Goal: Information Seeking & Learning: Learn about a topic

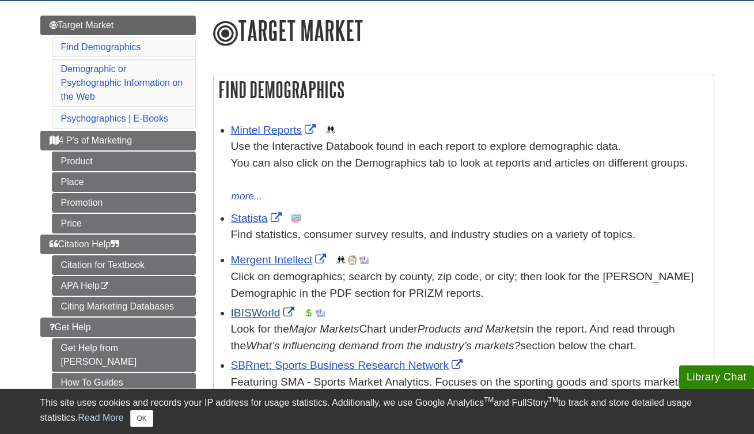
scroll to position [129, 0]
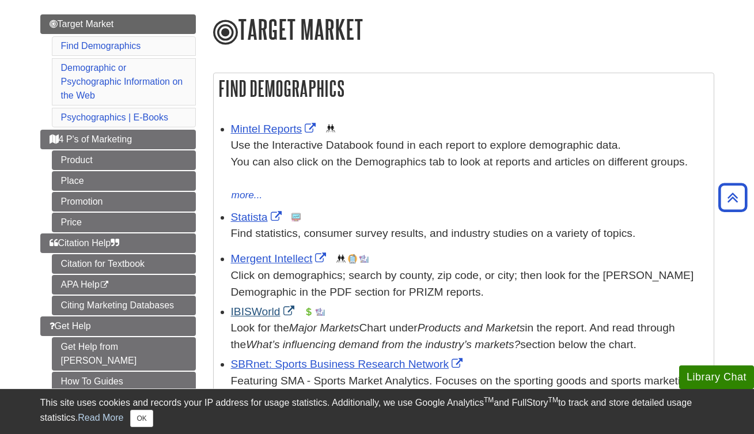
click at [247, 305] on link "IBISWorld" at bounding box center [264, 311] width 66 height 12
click at [266, 305] on link "IBISWorld" at bounding box center [264, 311] width 66 height 12
click at [253, 126] on link "Mintel Reports" at bounding box center [275, 129] width 88 height 12
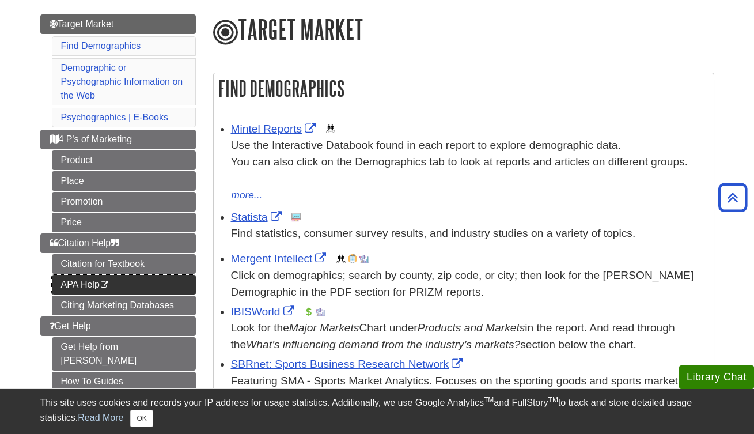
click at [100, 275] on link "APA Help This link opens in a new window" at bounding box center [124, 285] width 144 height 20
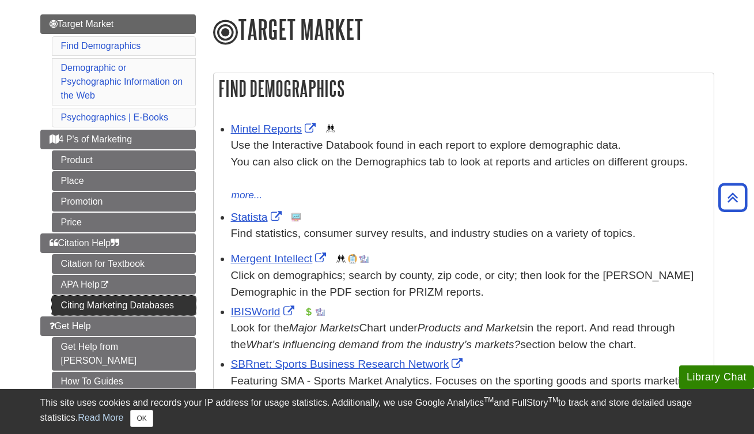
click at [185, 295] on link "Citing Marketing Databases" at bounding box center [124, 305] width 144 height 20
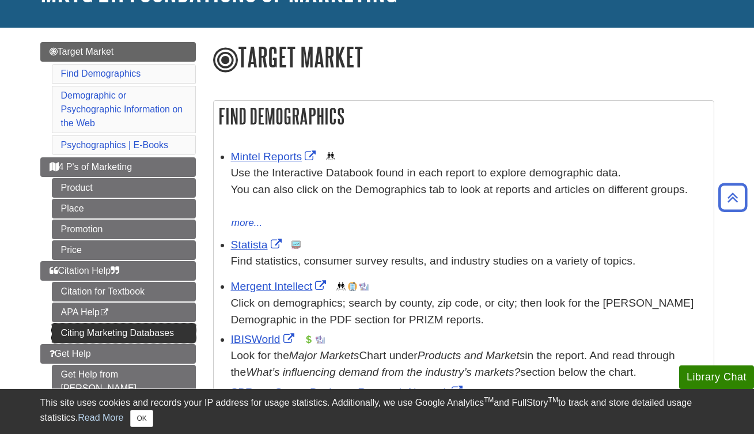
scroll to position [89, 0]
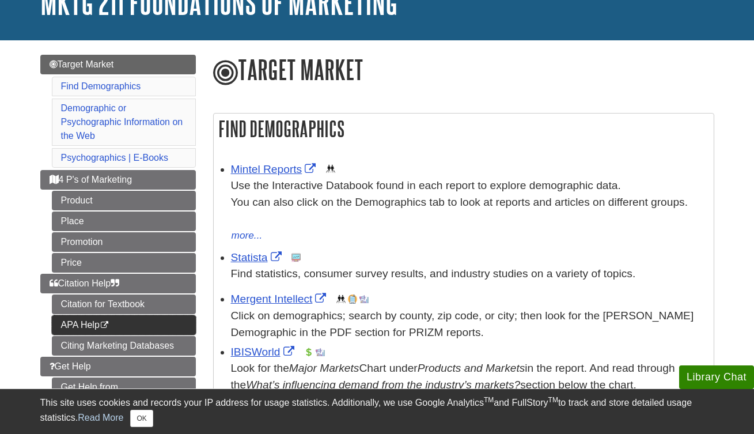
click at [66, 315] on link "APA Help This link opens in a new window" at bounding box center [124, 325] width 144 height 20
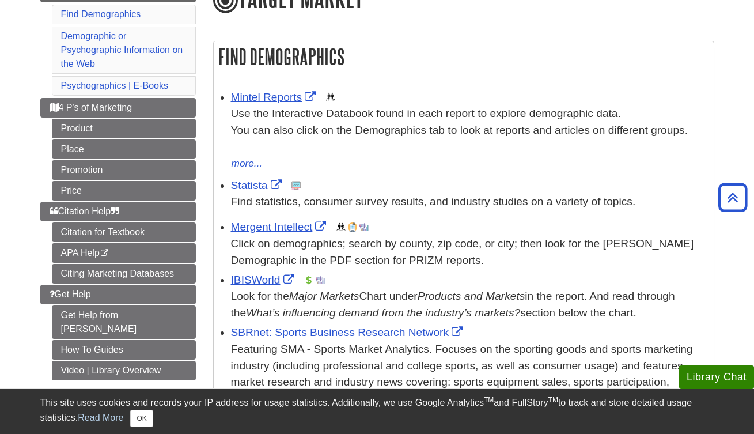
scroll to position [162, 0]
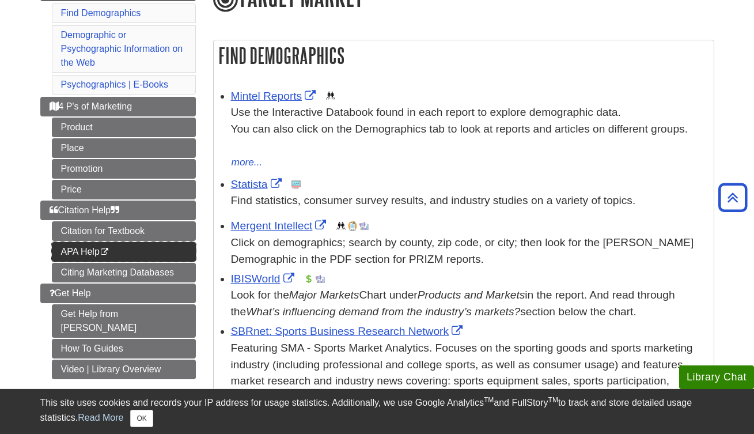
click at [95, 242] on link "APA Help This link opens in a new window" at bounding box center [124, 252] width 144 height 20
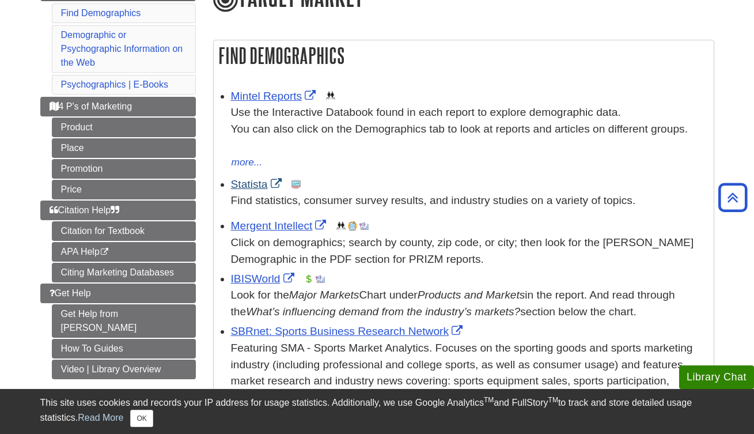
click at [257, 183] on link "Statista" at bounding box center [258, 184] width 54 height 12
click at [266, 274] on link "IBISWorld" at bounding box center [264, 278] width 66 height 12
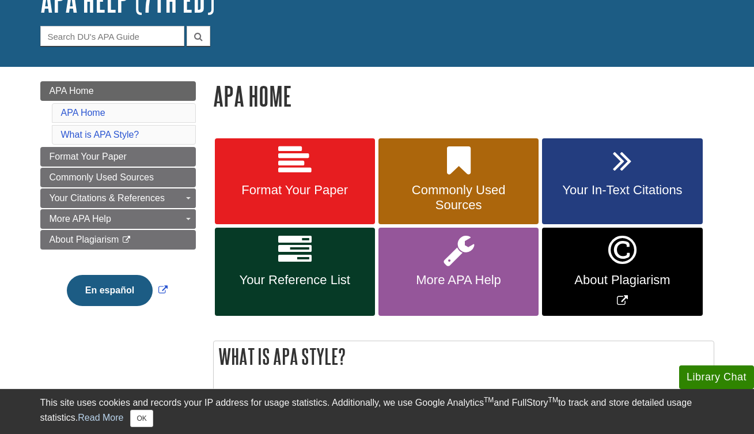
scroll to position [94, 0]
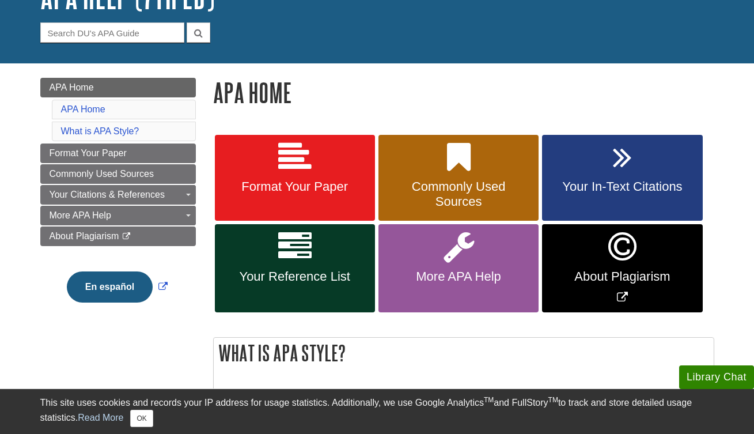
click at [337, 187] on span "Format Your Paper" at bounding box center [294, 186] width 143 height 15
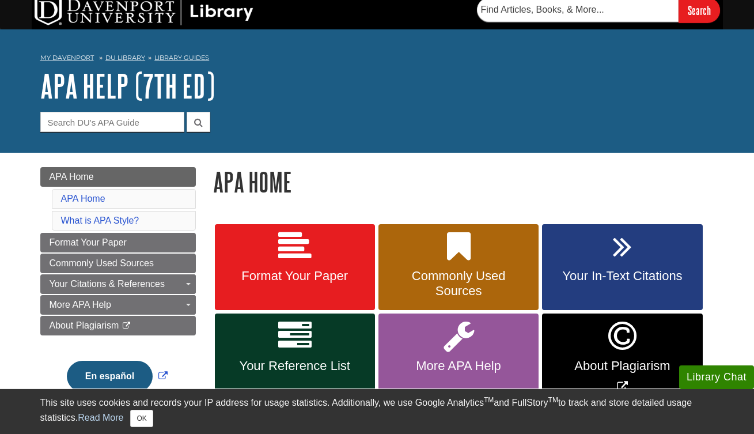
scroll to position [6, 0]
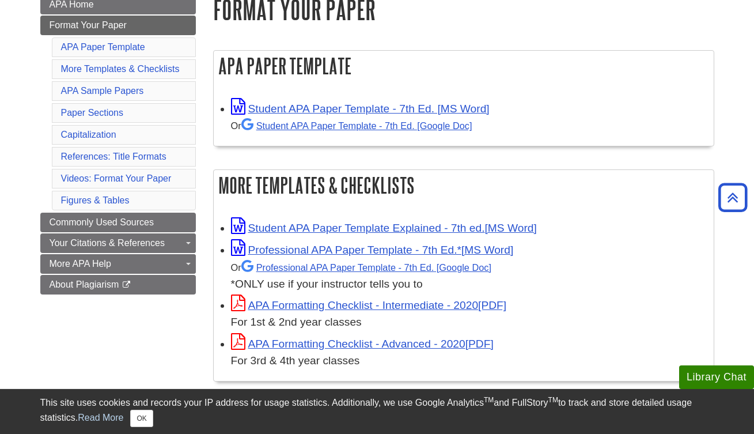
scroll to position [177, 0]
click at [371, 105] on link "Student APA Paper Template - 7th Ed. [MS Word]" at bounding box center [360, 109] width 259 height 12
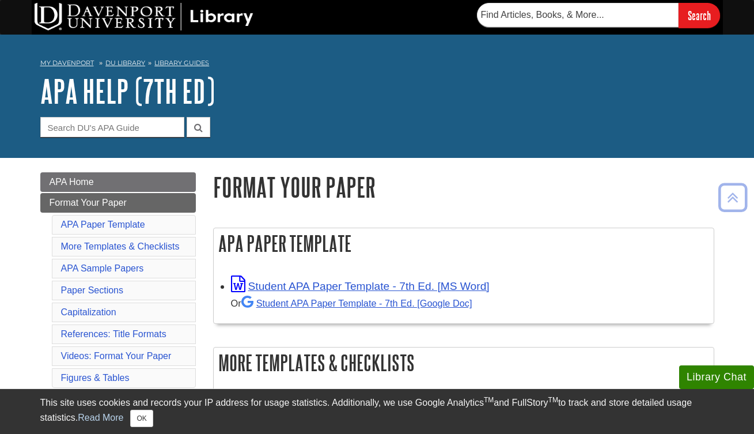
scroll to position [0, 0]
click at [501, 136] on div "My Davenport DU Library Library Guides APA APA Help (7th Ed) Format Your Paper …" at bounding box center [377, 96] width 754 height 123
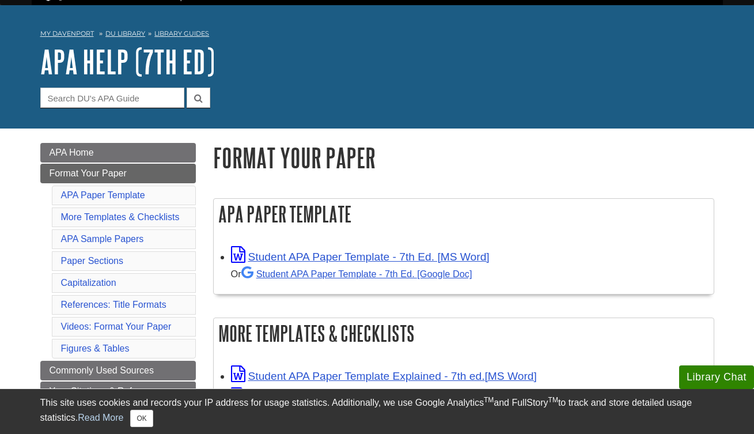
scroll to position [40, 0]
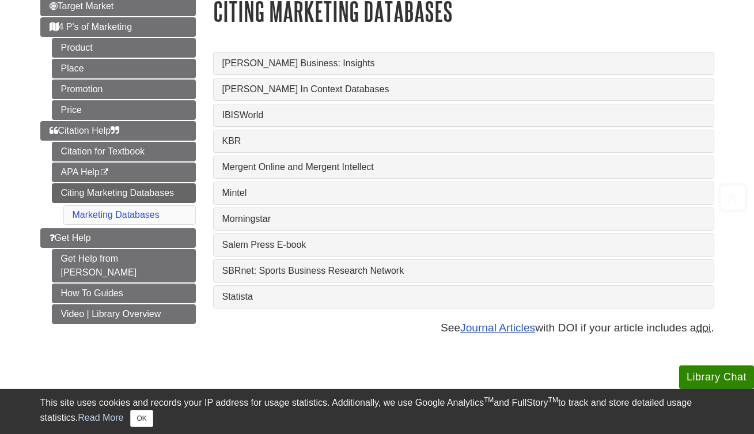
scroll to position [160, 0]
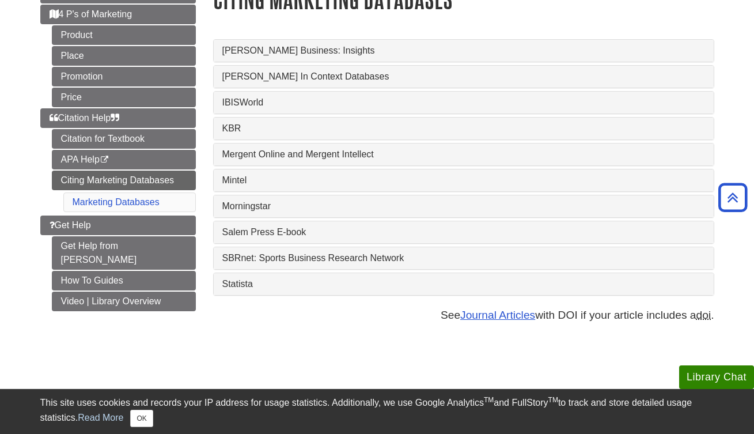
click at [320, 111] on div "IBISWorld" at bounding box center [464, 103] width 500 height 22
click at [252, 100] on link "IBISWorld" at bounding box center [463, 102] width 483 height 10
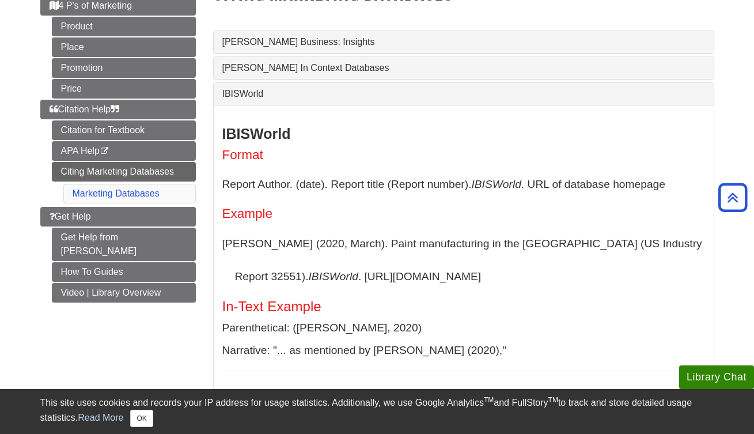
scroll to position [168, 0]
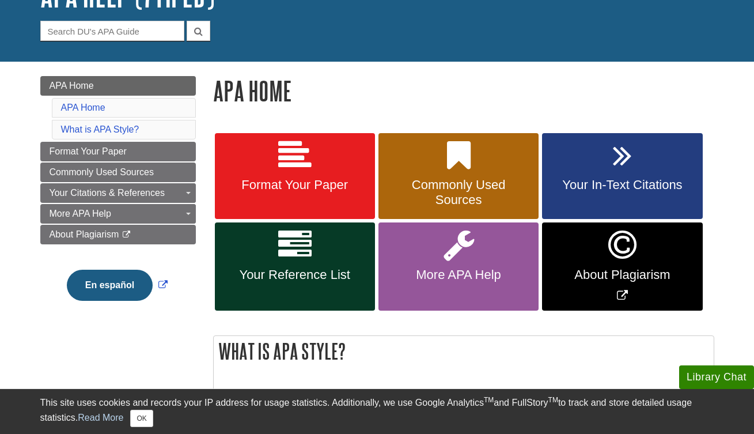
scroll to position [99, 0]
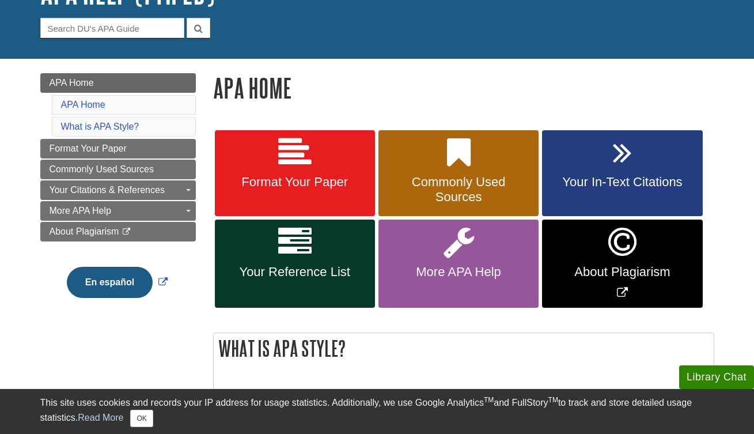
click at [276, 162] on link "Format Your Paper" at bounding box center [295, 173] width 160 height 86
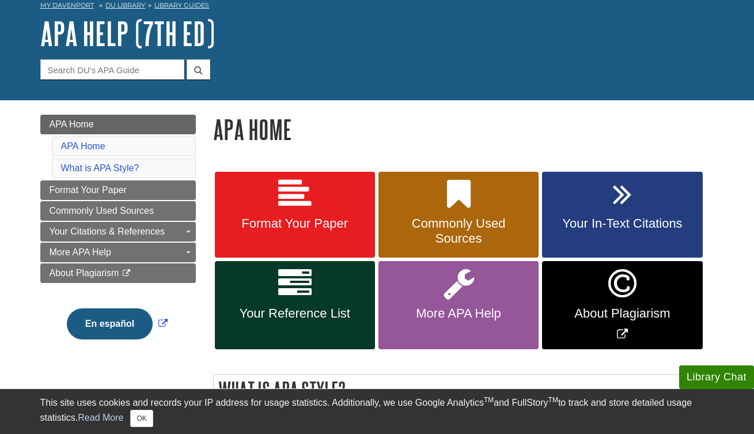
scroll to position [58, 0]
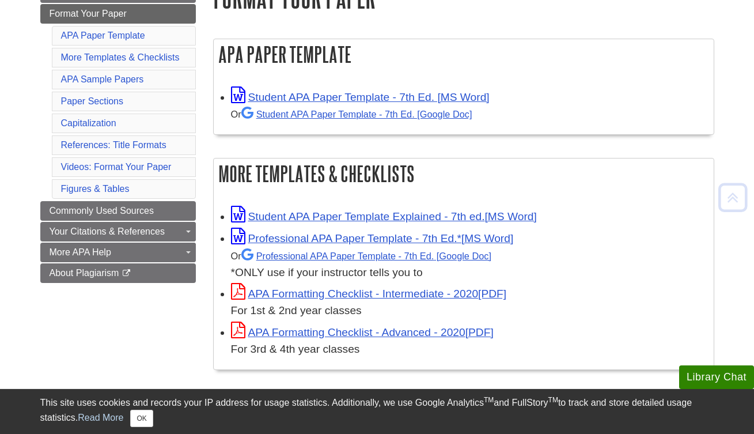
scroll to position [192, 0]
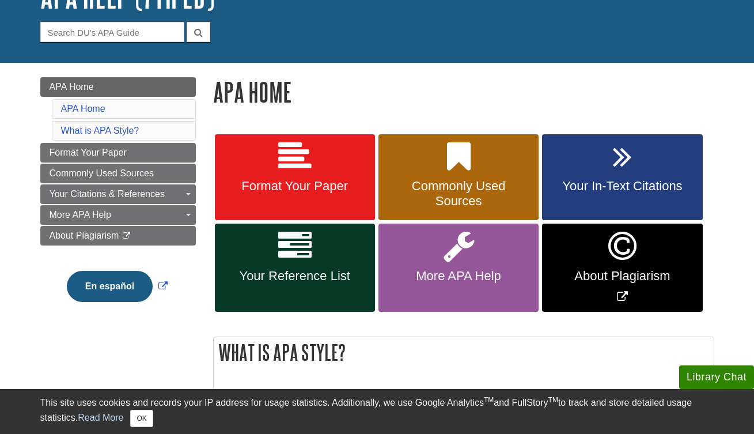
scroll to position [96, 0]
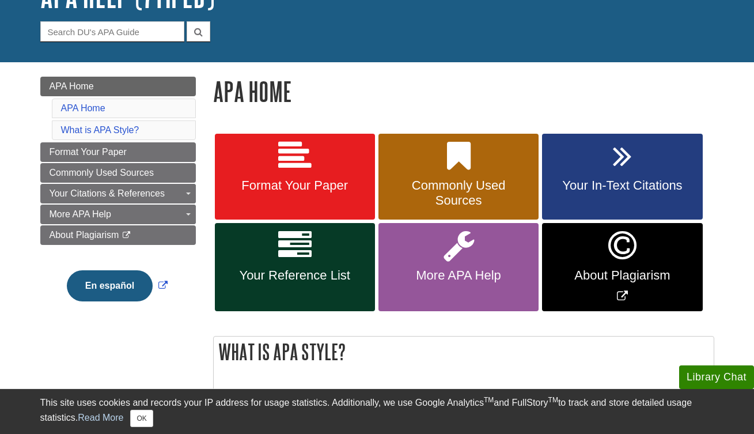
click at [257, 169] on link "Format Your Paper" at bounding box center [295, 177] width 160 height 86
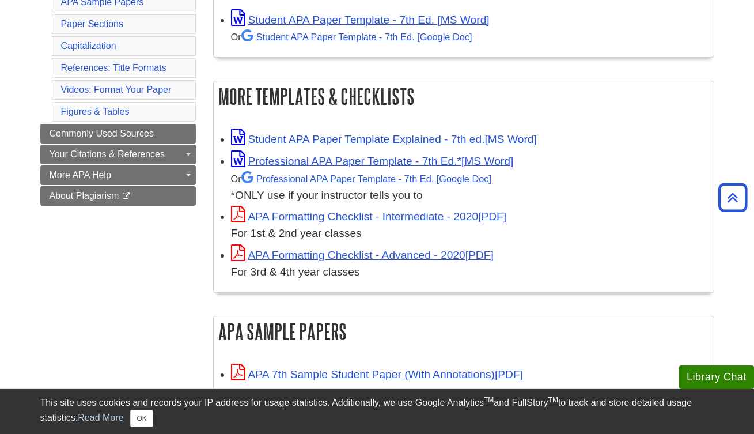
scroll to position [267, 0]
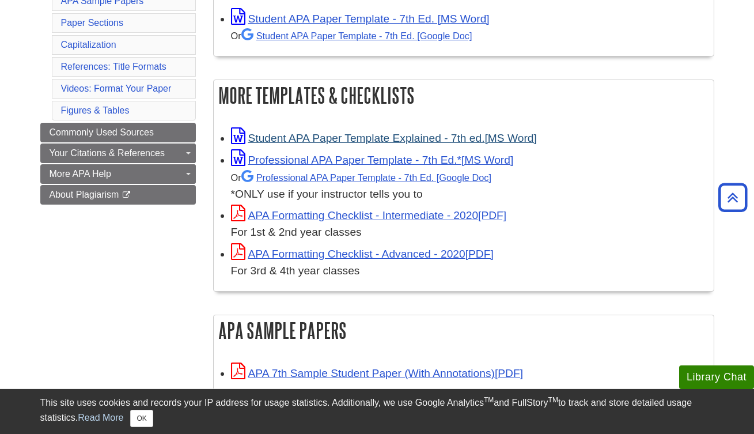
click at [328, 141] on link "Student APA Paper Template Explained - 7th ed." at bounding box center [384, 138] width 306 height 12
click at [339, 212] on link "APA Formatting Checklist - Intermediate - 2020" at bounding box center [369, 215] width 276 height 12
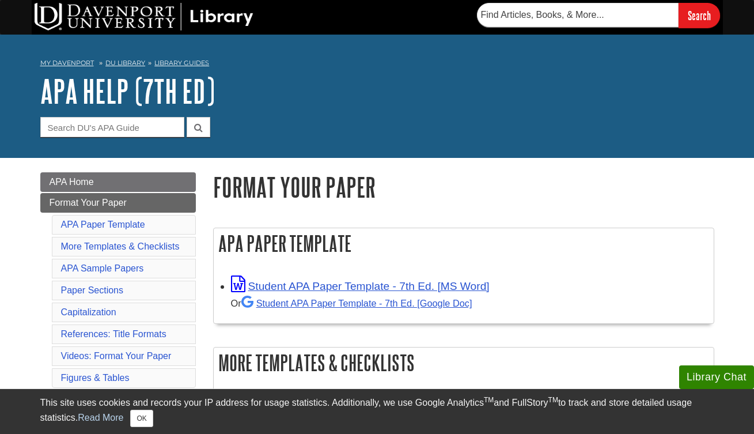
scroll to position [0, 0]
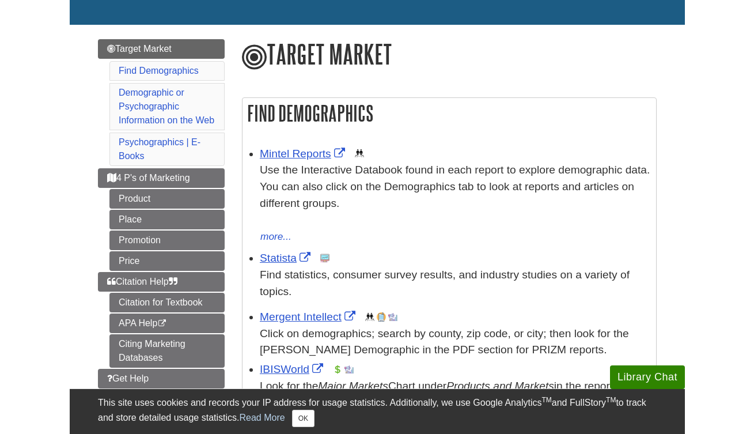
scroll to position [125, 0]
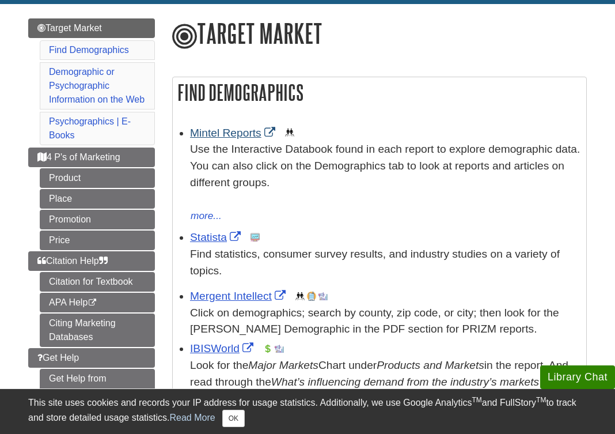
click at [230, 136] on link "Mintel Reports" at bounding box center [234, 133] width 88 height 12
click at [207, 233] on link "Statista" at bounding box center [217, 237] width 54 height 12
click at [219, 345] on link "IBISWorld" at bounding box center [223, 348] width 66 height 12
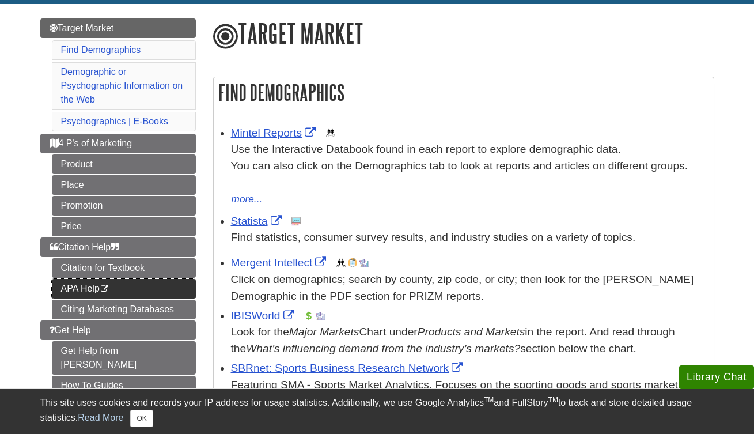
click at [112, 279] on link "APA Help This link opens in a new window" at bounding box center [124, 289] width 144 height 20
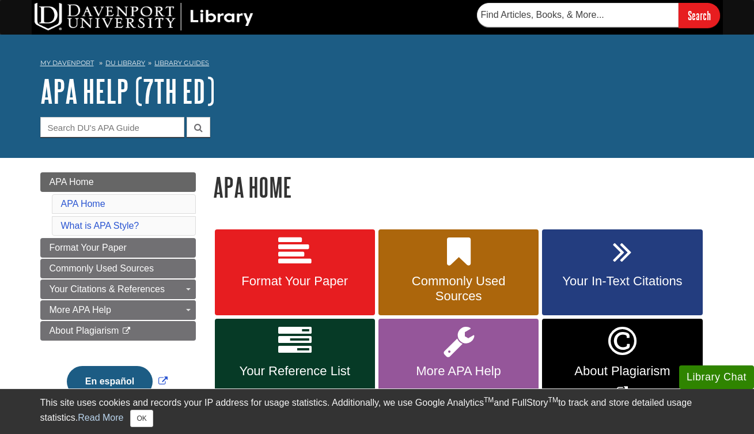
click at [303, 268] on link "Format Your Paper" at bounding box center [295, 272] width 160 height 86
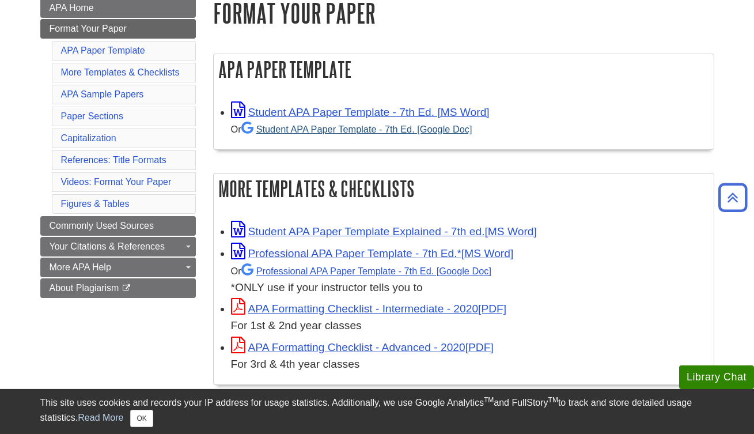
scroll to position [177, 0]
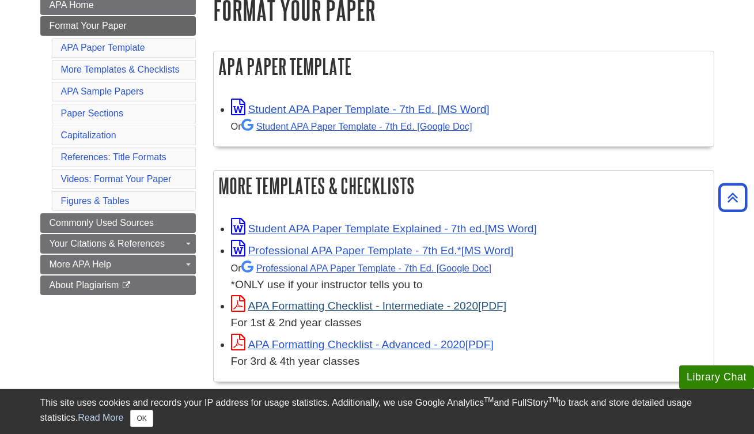
click at [354, 305] on link "APA Formatting Checklist - Intermediate - 2020" at bounding box center [369, 305] width 276 height 12
